Goal: Task Accomplishment & Management: Use online tool/utility

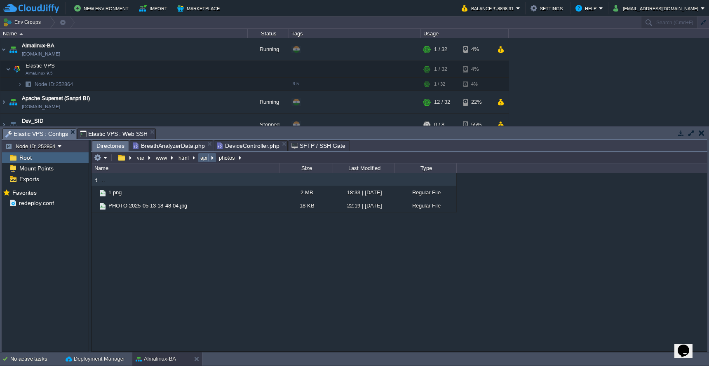
click at [205, 161] on button "api" at bounding box center [204, 157] width 10 height 7
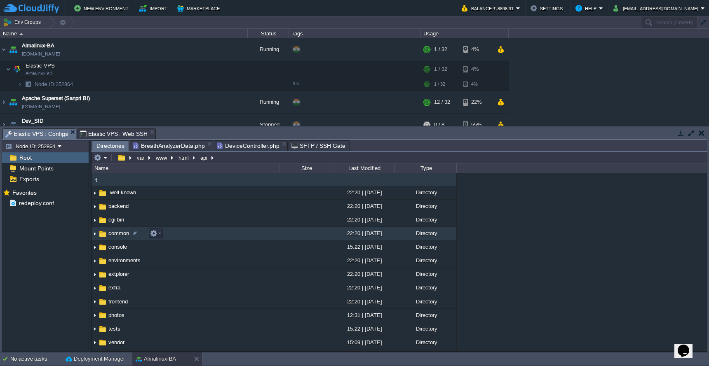
click at [209, 234] on td "common" at bounding box center [184, 234] width 187 height 14
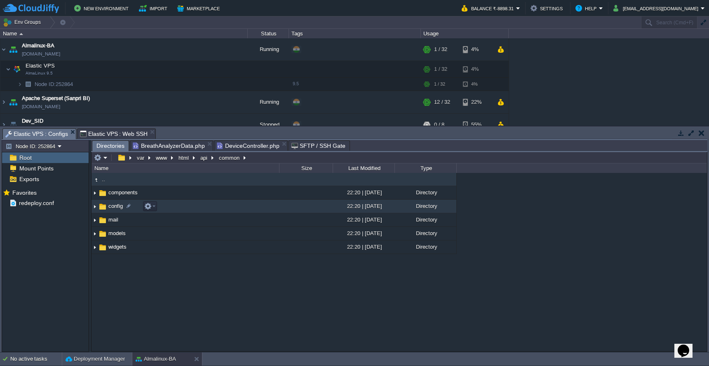
click at [219, 205] on td "config" at bounding box center [184, 207] width 187 height 14
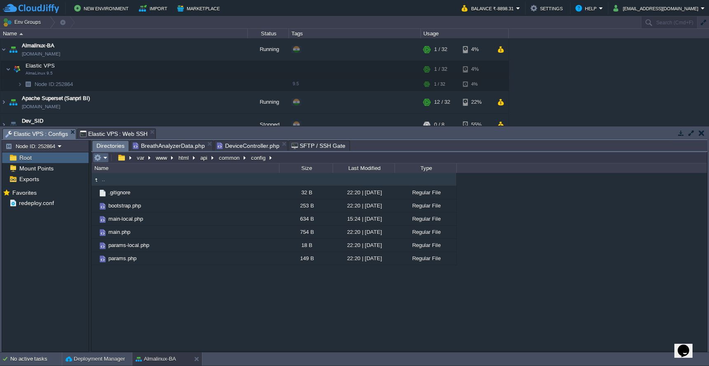
click at [106, 159] on em at bounding box center [101, 157] width 14 height 7
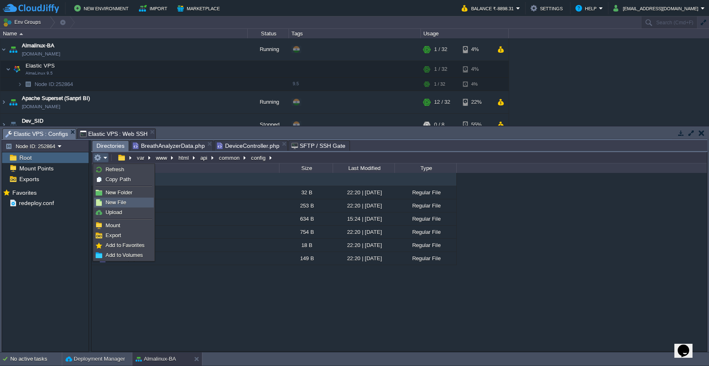
click at [118, 199] on span "New File" at bounding box center [115, 202] width 21 height 6
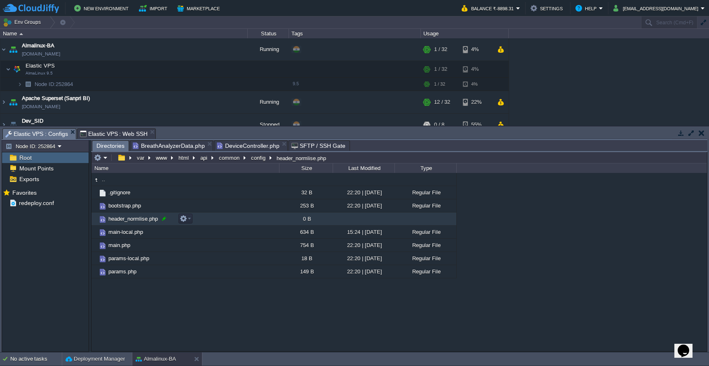
click at [162, 220] on div at bounding box center [163, 218] width 7 height 7
type input "header_normalise.php"
click at [145, 220] on span "header_normalise.php" at bounding box center [134, 218] width 55 height 7
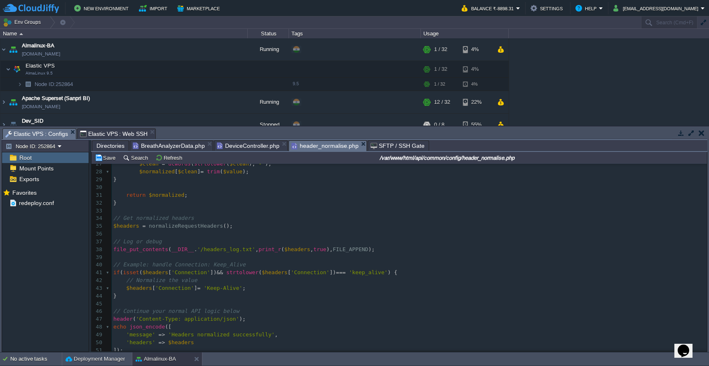
scroll to position [209, 0]
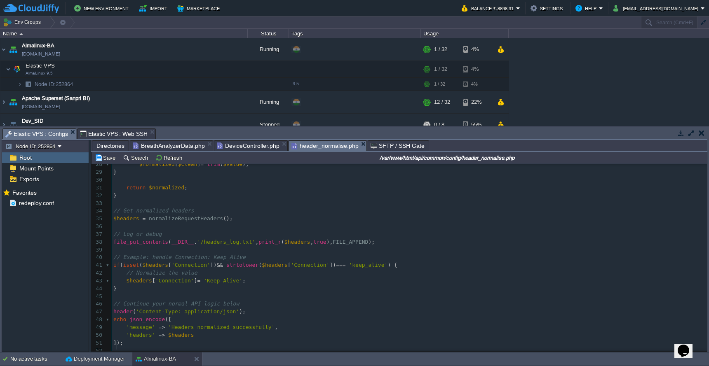
type textarea "?>"
click at [226, 262] on span at bounding box center [224, 265] width 3 height 6
type textarea "strtolower($headers['Connection']) === 'keep_alive'"
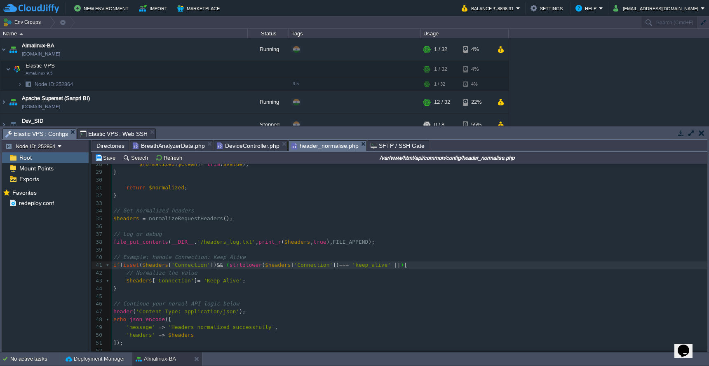
scroll to position [3, 5]
paste textarea
type textarea "|| )"
type textarea "K"
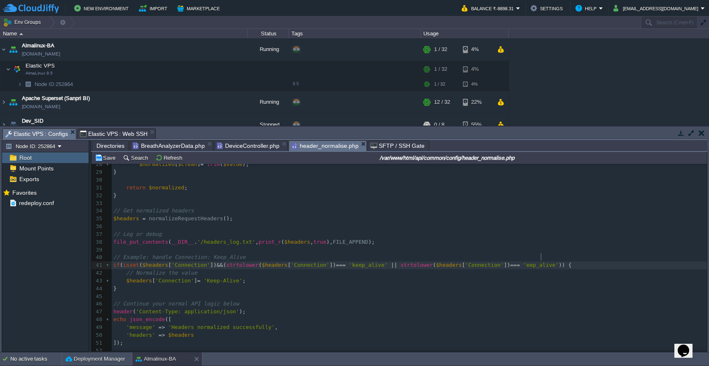
scroll to position [3, 3]
click at [559, 262] on span "'Keep_alive'" at bounding box center [542, 265] width 39 height 6
type textarea "A"
click at [253, 200] on pre "​" at bounding box center [409, 204] width 595 height 8
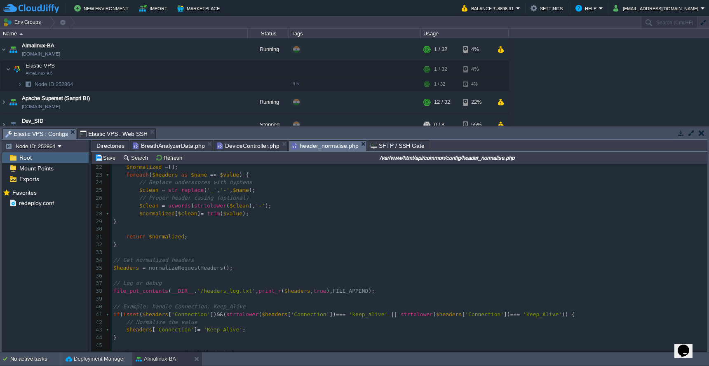
scroll to position [168, 0]
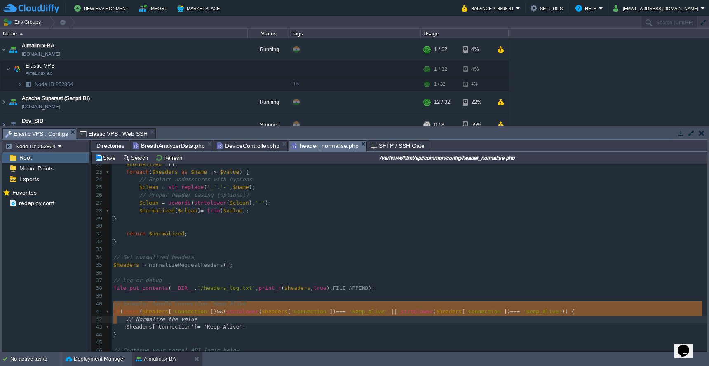
type textarea "if (isset($headers['Connection']) && (strtolower($headers['Connection']) === 'k…"
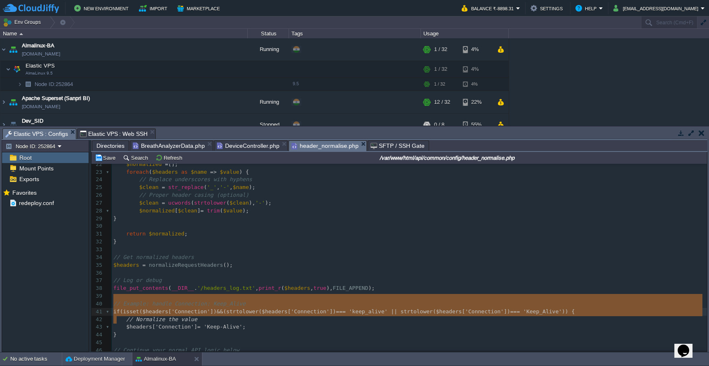
drag, startPoint x: 121, startPoint y: 322, endPoint x: 105, endPoint y: 297, distance: 29.3
click at [260, 262] on pre "$headers = normalizeRequestHeaders ();" at bounding box center [409, 266] width 595 height 8
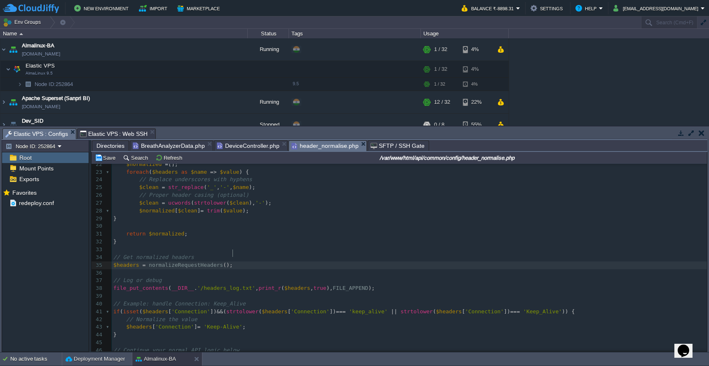
scroll to position [0, 0]
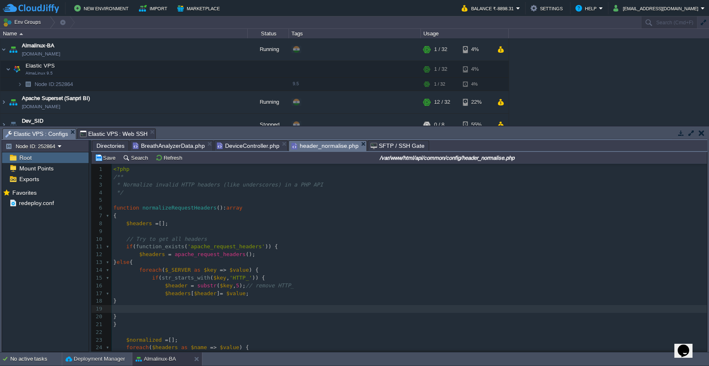
paste textarea "$headers['Connection'] = 'Keep-Alive'; }"
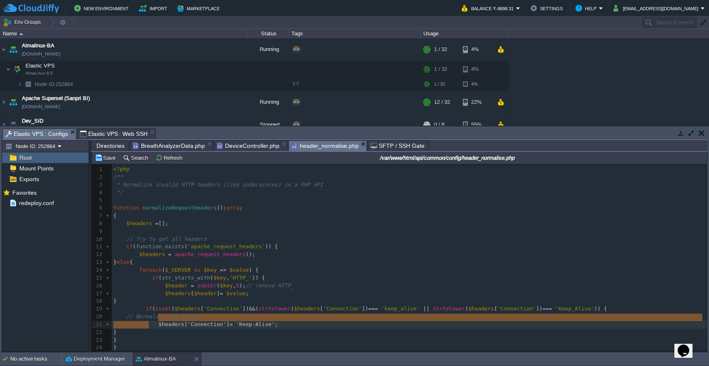
type textarea "$headers['Connection'] = 'Keep-Alive'; }"
click at [122, 314] on span at bounding box center [119, 317] width 13 height 6
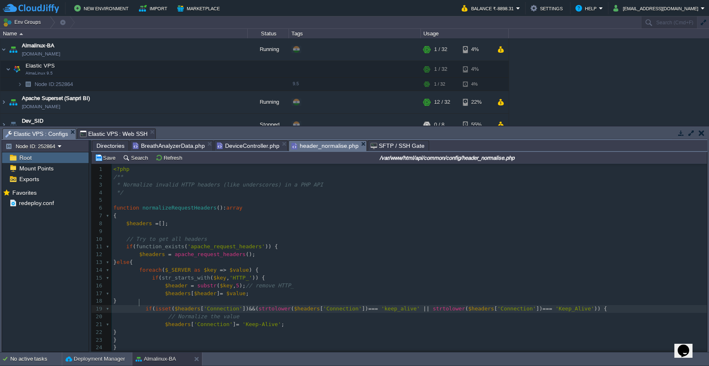
click at [140, 302] on div "x 1 <?php 2 /** 3 * Normalize invalid HTTP headers (like underscores) in a PHP …" at bounding box center [409, 302] width 595 height 272
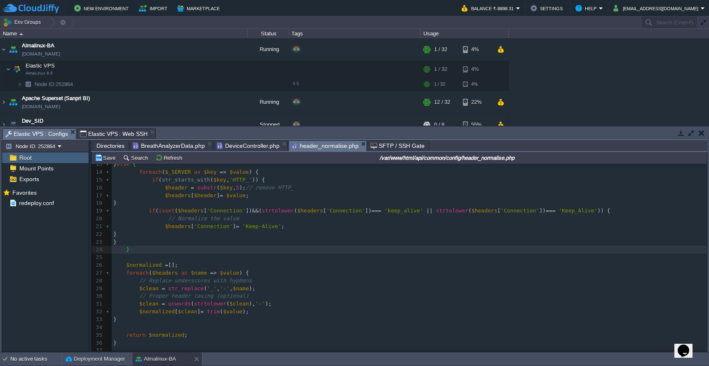
scroll to position [94, 0]
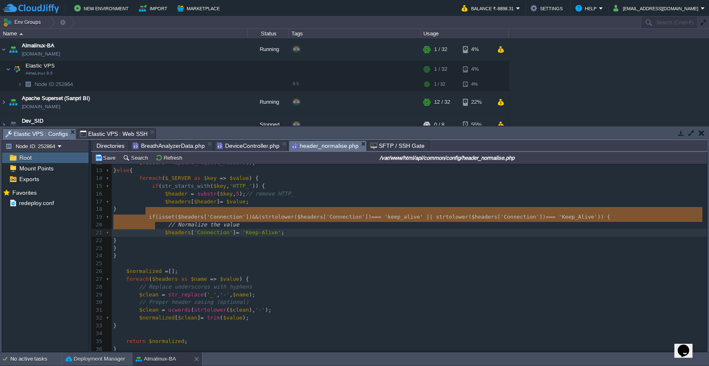
type textarea "if (isset($headers['Connection']) && (strtolower($headers['Connection']) === 'k…"
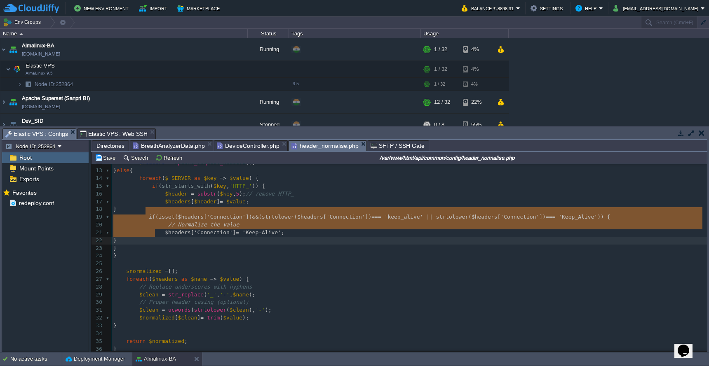
drag, startPoint x: 146, startPoint y: 210, endPoint x: 158, endPoint y: 232, distance: 25.3
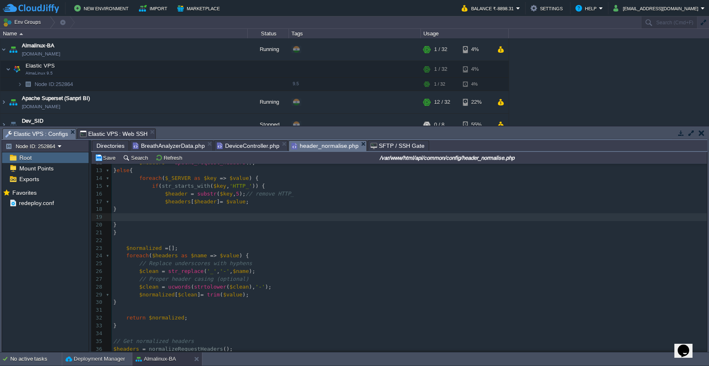
type textarea "if (isset($headers['Connection']) && (strtolower($headers['Connection']) === 'k…"
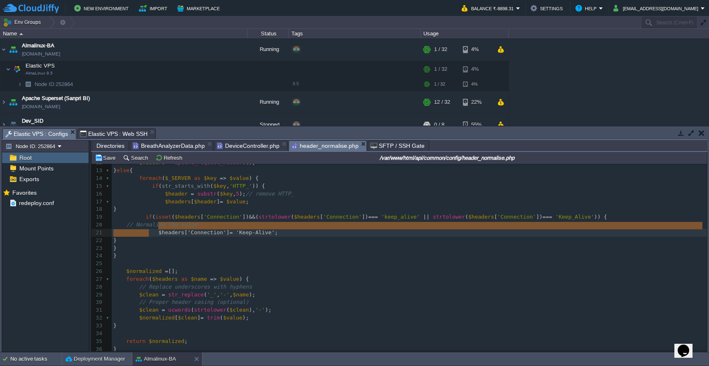
type textarea "$headers['Connection'] = 'Keep-Alive'; }"
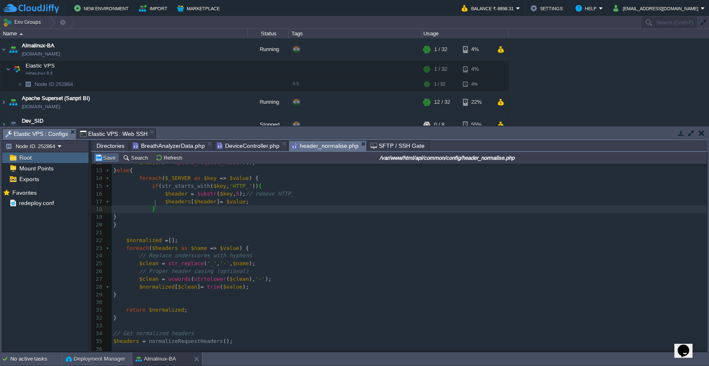
click at [103, 160] on button "Save" at bounding box center [106, 157] width 23 height 7
click at [107, 147] on span "Directories" at bounding box center [110, 146] width 28 height 10
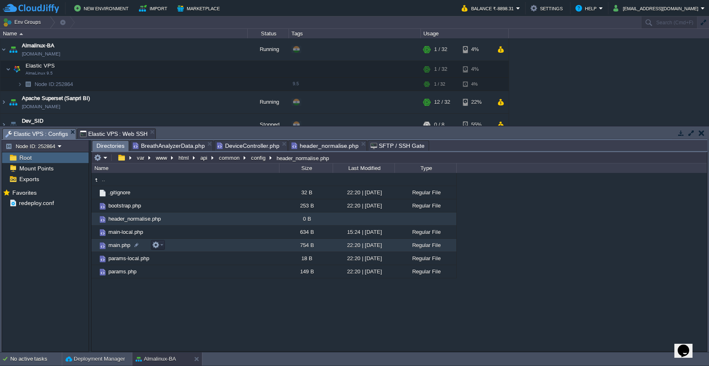
click at [194, 246] on td "main.php" at bounding box center [184, 245] width 187 height 13
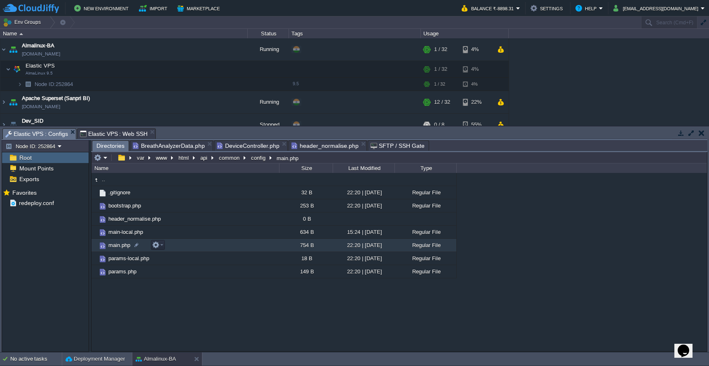
click at [194, 246] on td "main.php" at bounding box center [184, 245] width 187 height 13
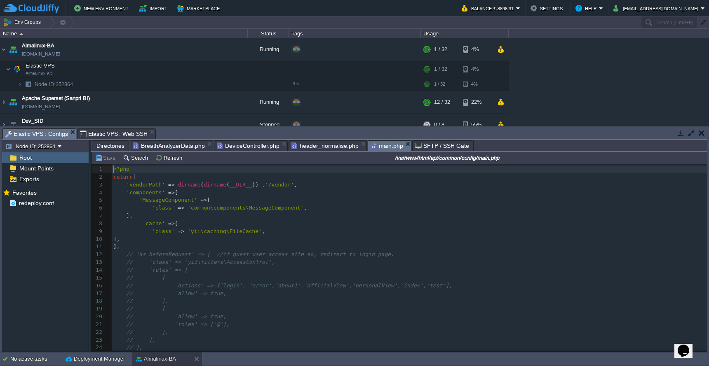
scroll to position [3, 0]
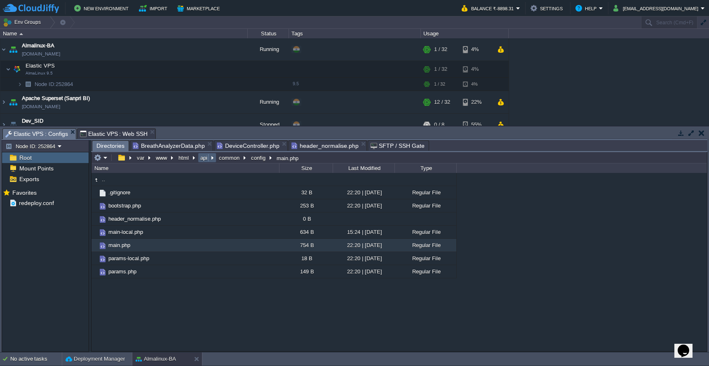
click at [206, 161] on button "api" at bounding box center [204, 157] width 10 height 7
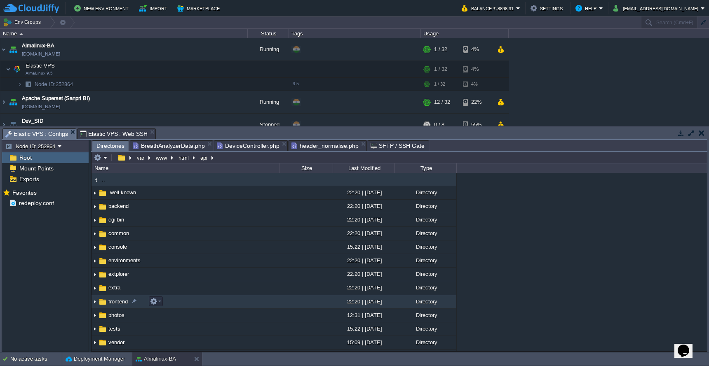
click at [219, 302] on td "frontend" at bounding box center [184, 302] width 187 height 14
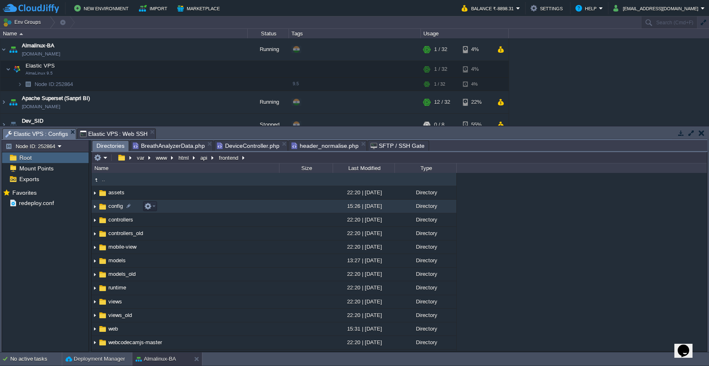
click at [222, 208] on td "config" at bounding box center [184, 207] width 187 height 14
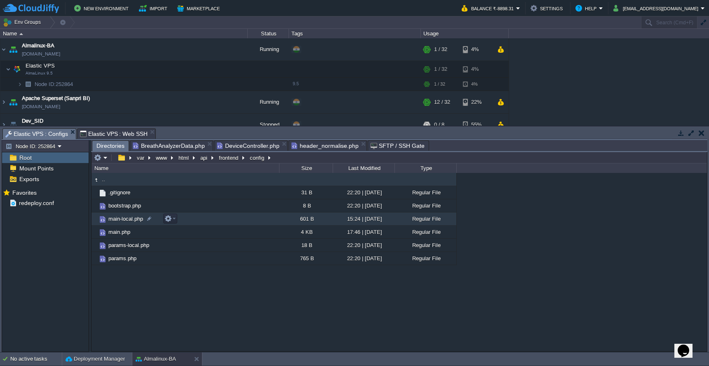
click at [219, 217] on td "main-local.php" at bounding box center [184, 219] width 187 height 13
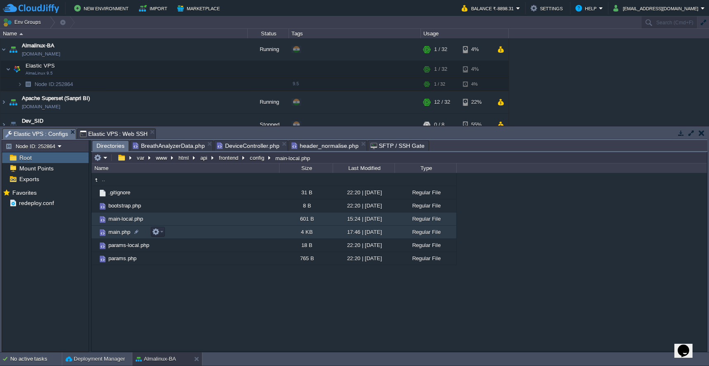
click at [199, 232] on td "main.php" at bounding box center [184, 232] width 187 height 13
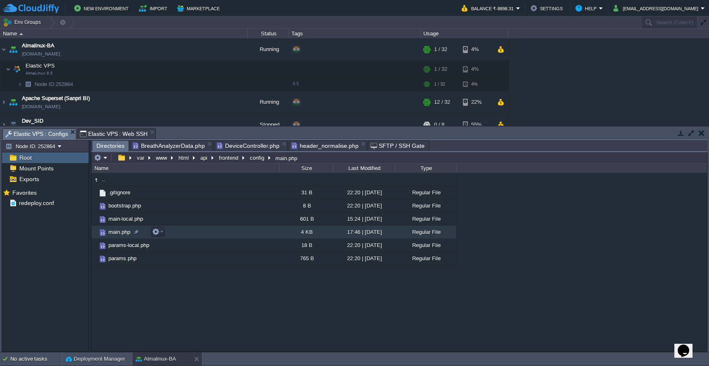
click at [199, 232] on td "main.php" at bounding box center [184, 232] width 187 height 13
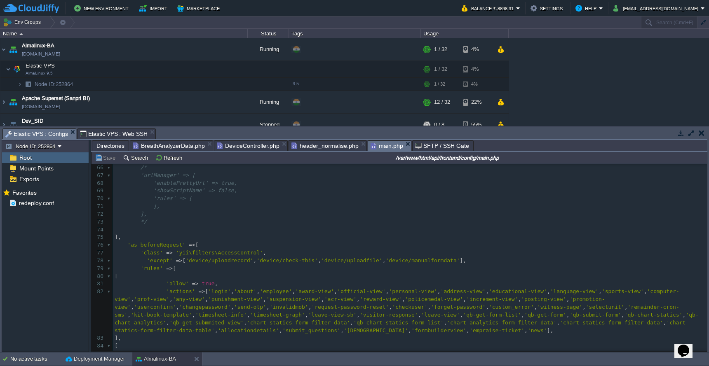
scroll to position [485, 0]
click at [157, 237] on pre "]," at bounding box center [410, 241] width 594 height 8
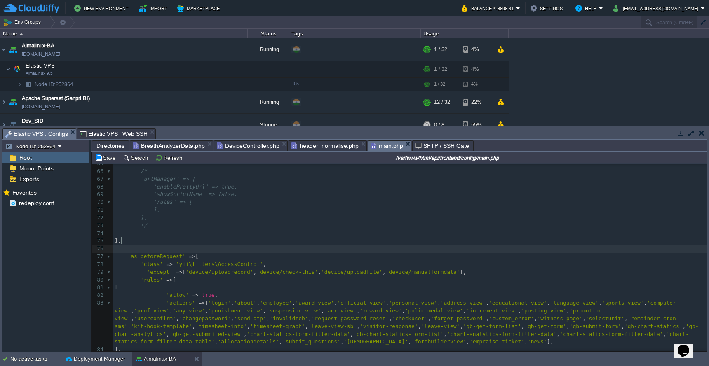
click at [516, 269] on pre "'except' => [ 'device/uploadrecord' , 'device/check-this' , 'device/uploadfile'…" at bounding box center [410, 273] width 594 height 8
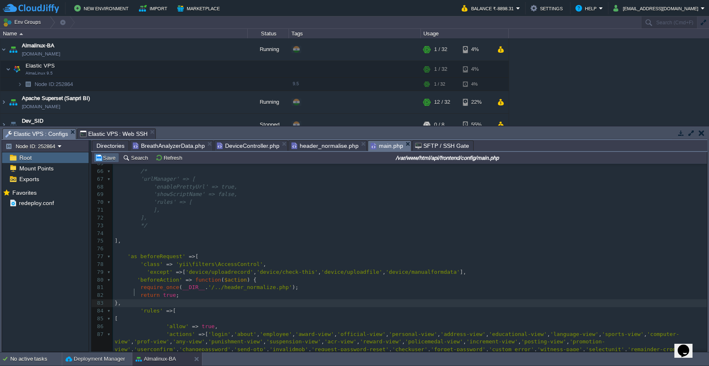
click at [100, 159] on button "Save" at bounding box center [106, 157] width 23 height 7
click at [483, 269] on pre "'except' => [ 'device/uploadrecord' , 'device/check-this' , 'device/uploadfile'…" at bounding box center [410, 273] width 594 height 8
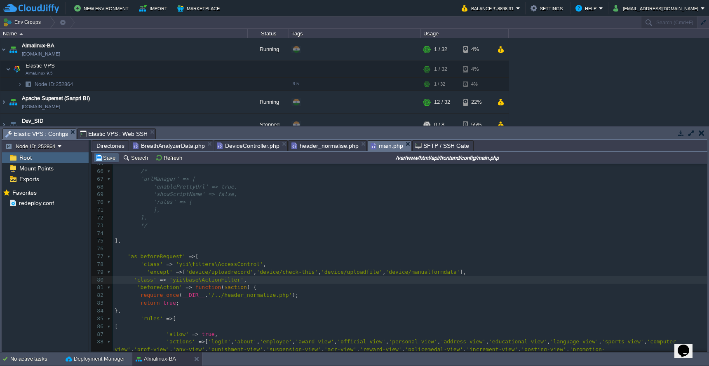
click at [105, 159] on button "Save" at bounding box center [106, 157] width 23 height 7
click at [162, 70] on button "button" at bounding box center [160, 69] width 7 height 7
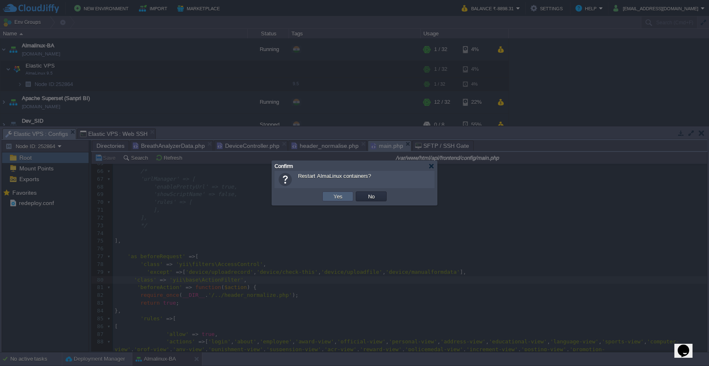
click at [335, 199] on button "Yes" at bounding box center [338, 196] width 14 height 7
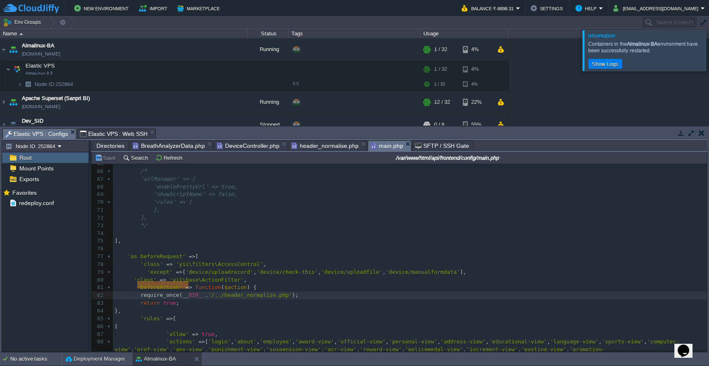
type textarea "require_once(__DIR__ . '/../header_normalize.php'); return true;"
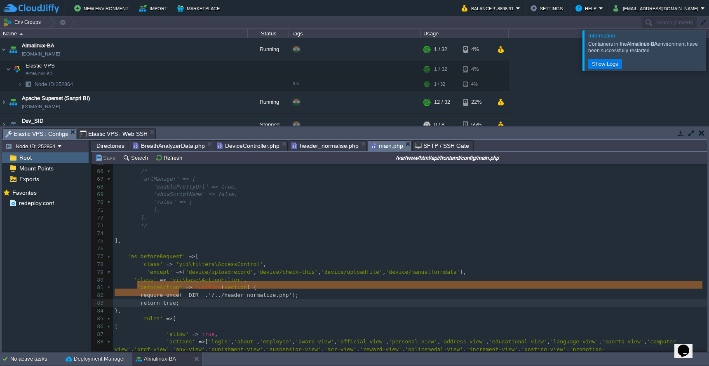
drag, startPoint x: 136, startPoint y: 285, endPoint x: 189, endPoint y: 291, distance: 53.9
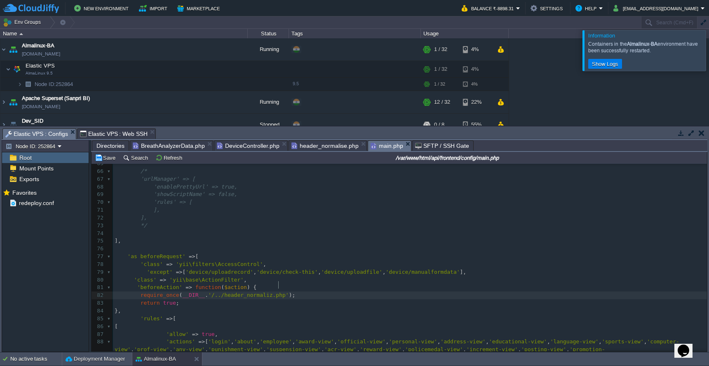
scroll to position [3, 2]
type textarea "s"
click at [107, 161] on button "Save" at bounding box center [106, 157] width 23 height 7
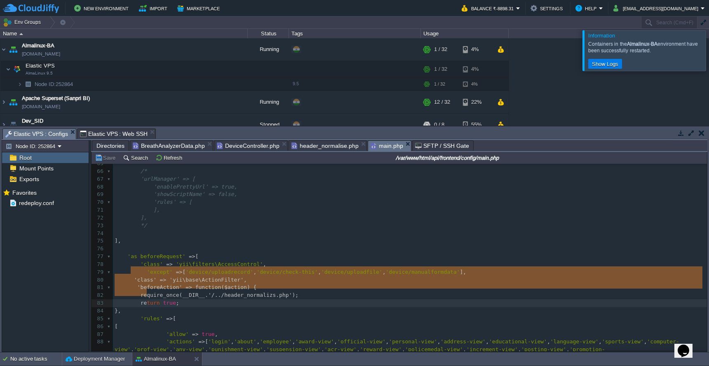
type textarea "'class' => 'yii\base\ActionFilter', 'beforeAction' => function ($action) { requ…"
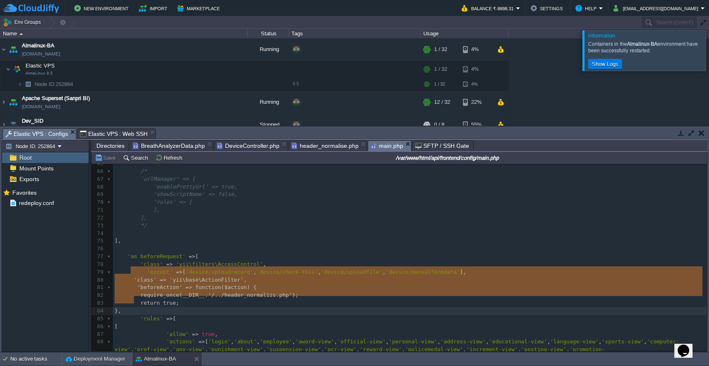
drag, startPoint x: 132, startPoint y: 270, endPoint x: 148, endPoint y: 300, distance: 34.1
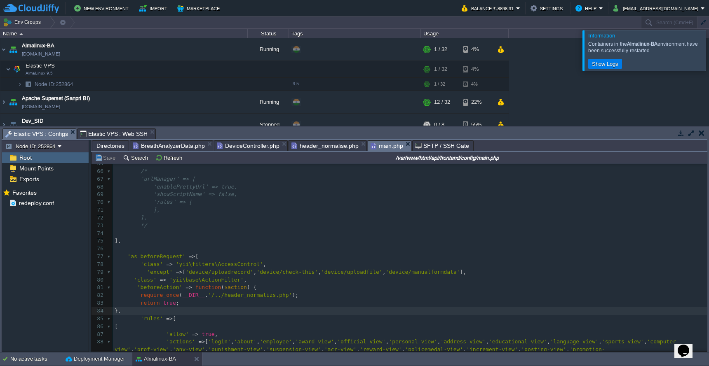
click at [132, 277] on span at bounding box center [124, 280] width 19 height 6
type textarea "/*"
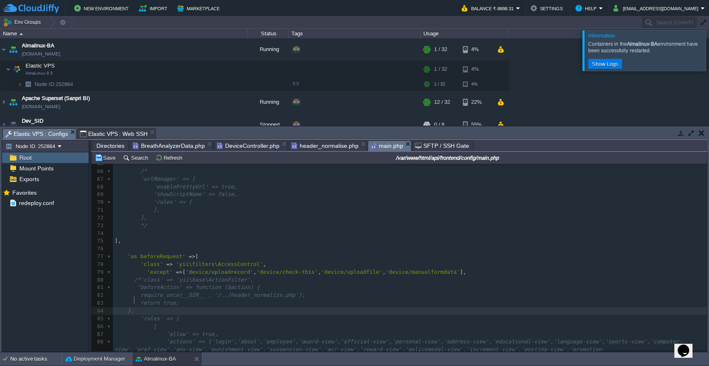
click at [141, 307] on pre "}," at bounding box center [410, 311] width 594 height 8
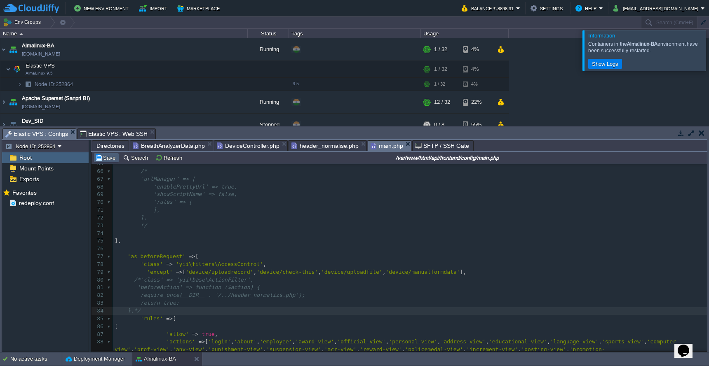
type textarea "*/"
click at [108, 159] on button "Save" at bounding box center [106, 157] width 23 height 7
click at [420, 237] on pre "]," at bounding box center [410, 241] width 594 height 8
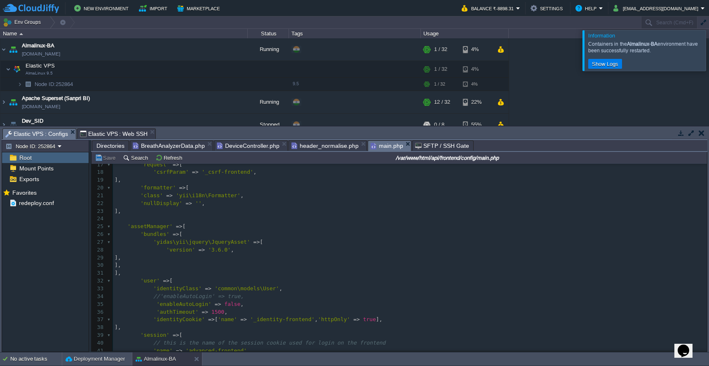
scroll to position [0, 0]
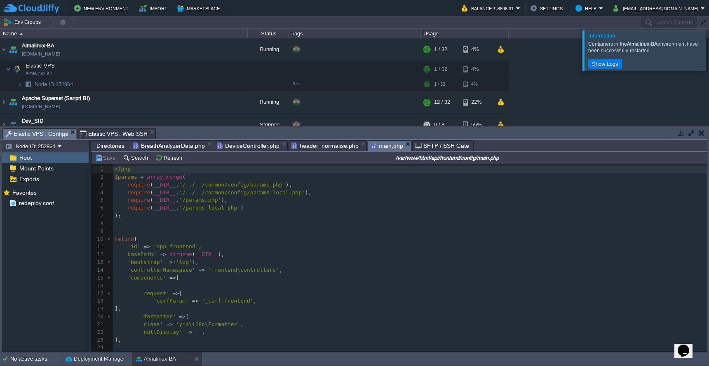
click at [241, 282] on pre at bounding box center [410, 286] width 594 height 8
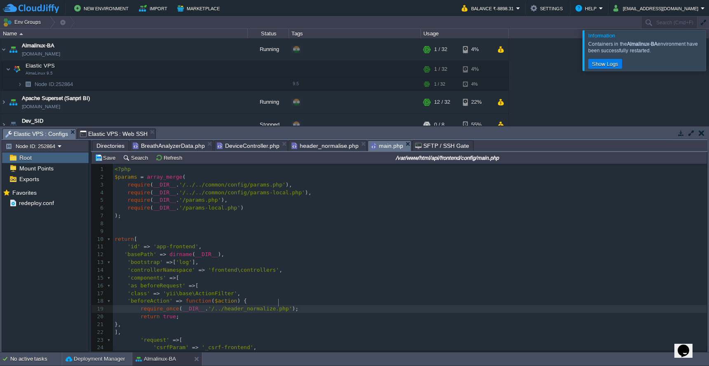
click at [280, 303] on div "x require ( __DIR__ . '/../../common/config/params.php' ), 1 <?php 2 $params = …" at bounding box center [410, 302] width 594 height 272
type textarea "s"
click at [104, 160] on button "Save" at bounding box center [106, 157] width 23 height 7
click at [227, 304] on div "x require ( __DIR__ . '/../../common/config/params.php' ), 1 <?php 2 $params = …" at bounding box center [410, 302] width 594 height 272
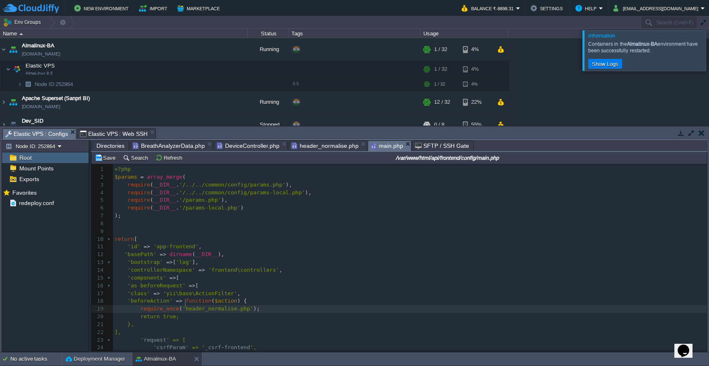
scroll to position [3, 2]
type textarea "'"
click at [104, 161] on button "Save" at bounding box center [106, 157] width 23 height 7
click at [139, 314] on pre "return true ;" at bounding box center [410, 317] width 594 height 8
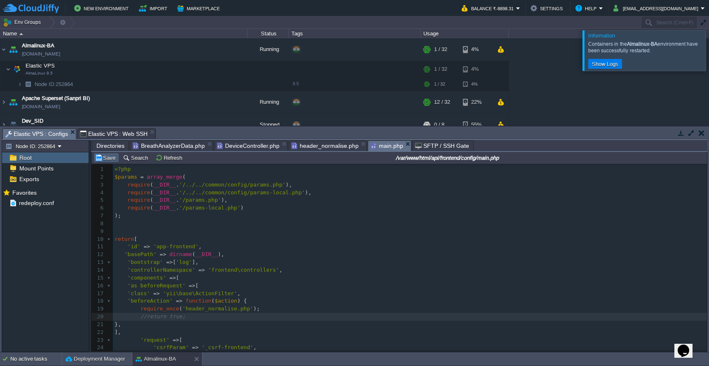
type textarea "//"
click at [108, 159] on button "Save" at bounding box center [106, 157] width 23 height 7
click at [330, 150] on span "header_normalise.php" at bounding box center [324, 146] width 67 height 10
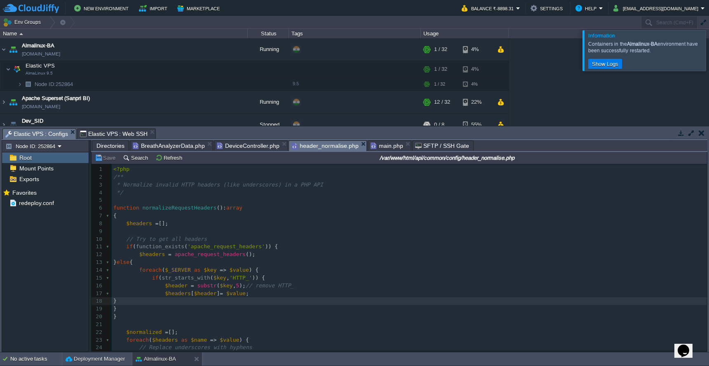
scroll to position [91, 0]
